Goal: Check status: Check status

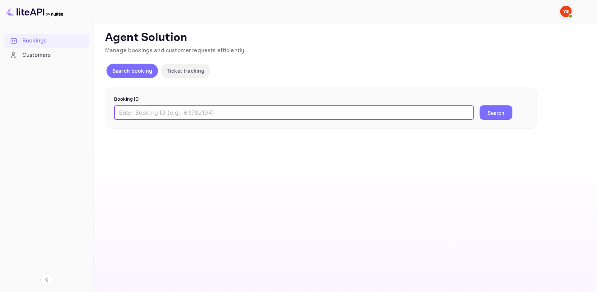
click at [204, 111] on input "text" at bounding box center [294, 112] width 360 height 14
paste input "9492068"
type input "9492068"
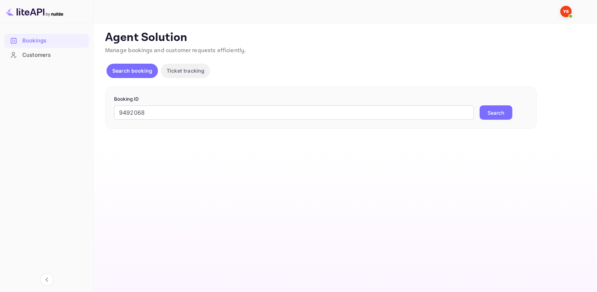
click at [508, 111] on button "Search" at bounding box center [496, 112] width 33 height 14
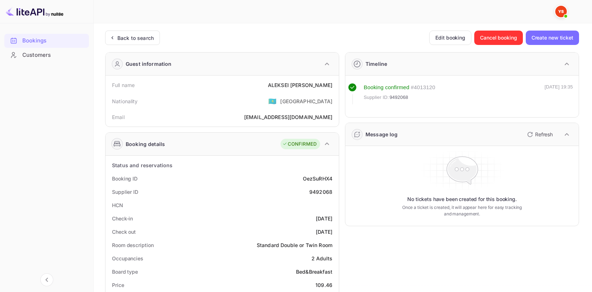
click at [313, 85] on div "[PERSON_NAME]" at bounding box center [300, 85] width 64 height 8
copy div "[PERSON_NAME]"
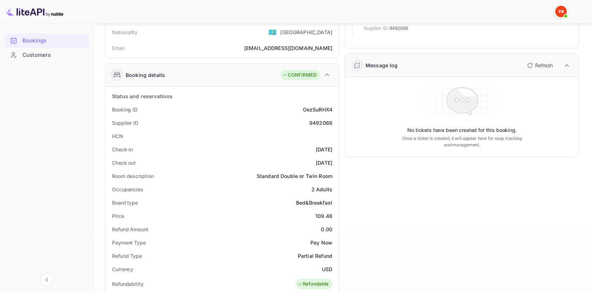
scroll to position [72, 0]
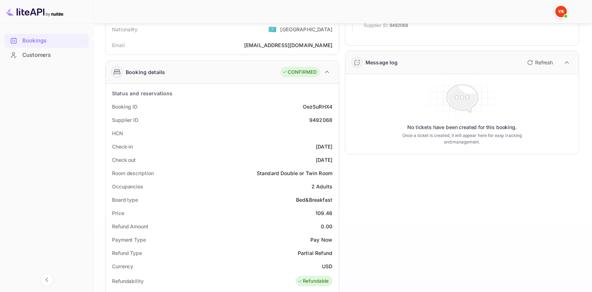
click at [321, 114] on div "Supplier ID 9492068" at bounding box center [221, 119] width 227 height 13
copy div "9492068"
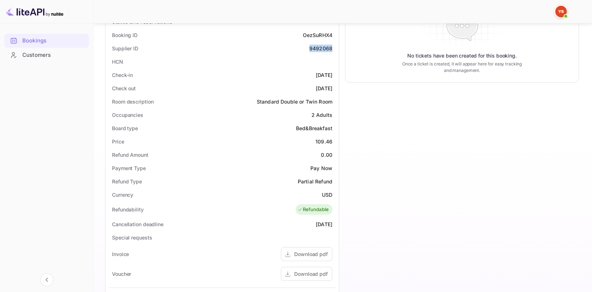
scroll to position [144, 0]
click at [322, 140] on div "109.46" at bounding box center [323, 141] width 17 height 8
copy div "109.46"
click at [327, 194] on div "USD" at bounding box center [327, 195] width 10 height 8
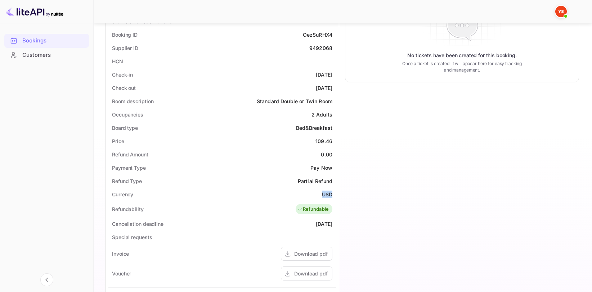
click at [327, 194] on div "USD" at bounding box center [327, 195] width 10 height 8
copy div "USD"
